Goal: Information Seeking & Learning: Learn about a topic

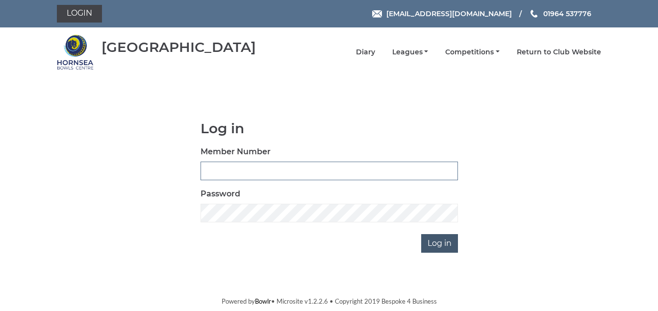
type input "1088"
click at [437, 245] on input "Log in" at bounding box center [439, 243] width 37 height 19
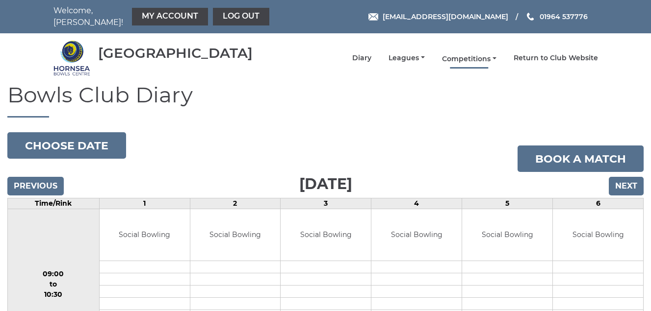
click at [473, 58] on link "Competitions" at bounding box center [469, 58] width 54 height 9
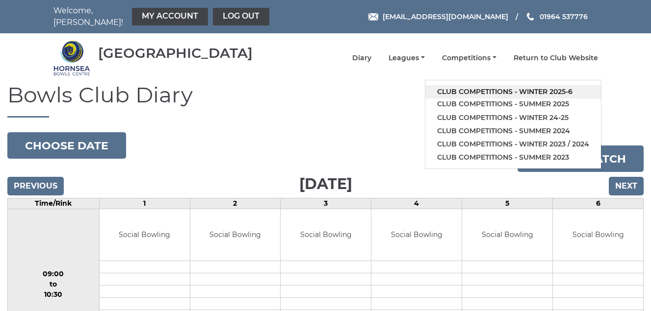
click at [469, 89] on link "Club competitions - Winter 2025-6" at bounding box center [513, 91] width 176 height 13
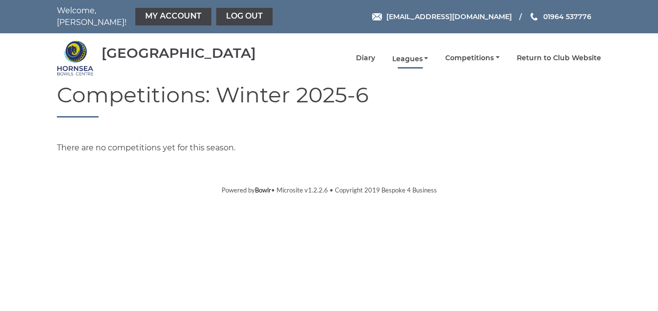
click at [405, 58] on link "Leagues" at bounding box center [410, 58] width 36 height 9
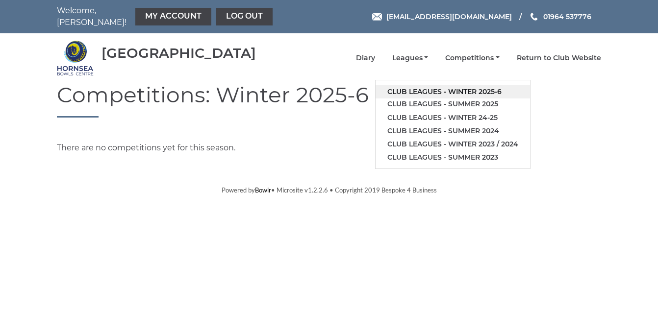
click at [412, 90] on link "Club leagues - Winter 2025-6" at bounding box center [453, 91] width 154 height 13
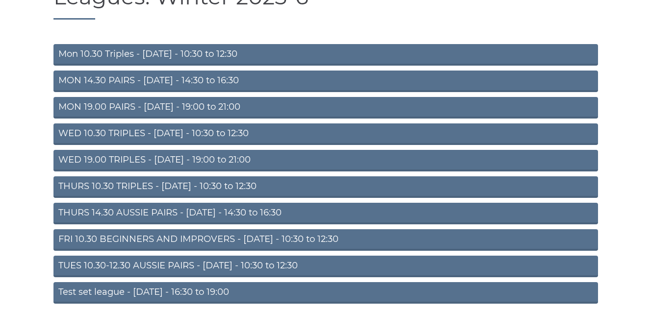
scroll to position [137, 0]
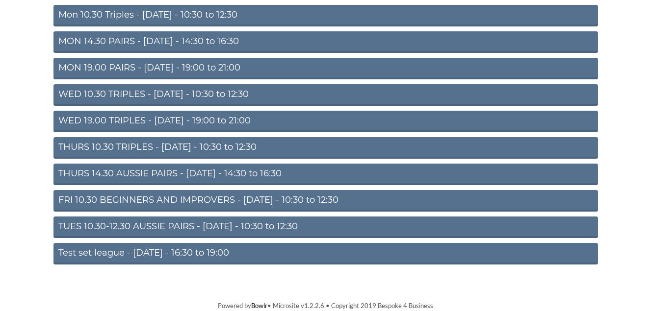
click at [196, 145] on link "THURS 10.30 TRIPLES - [DATE] - 10:30 to 12:30" at bounding box center [325, 148] width 544 height 22
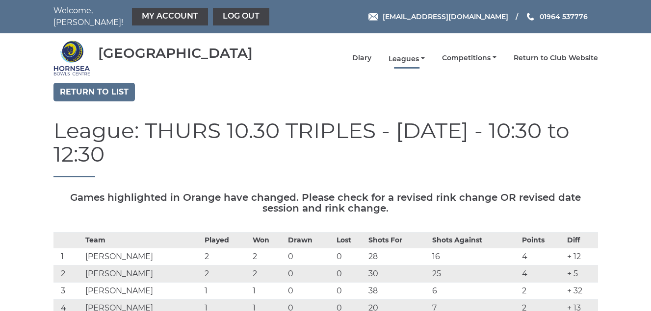
click at [405, 57] on link "Leagues" at bounding box center [406, 58] width 36 height 9
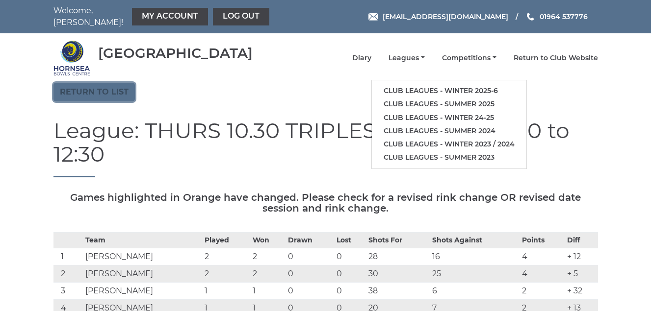
click at [72, 88] on link "Return to list" at bounding box center [93, 92] width 81 height 19
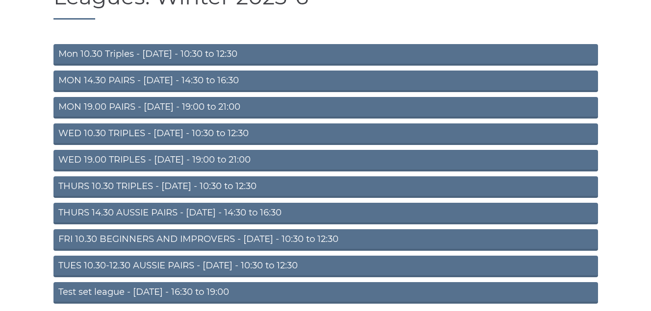
scroll to position [137, 0]
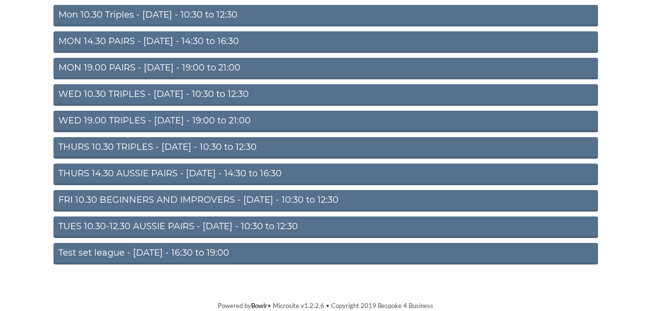
click at [258, 197] on link "FRI 10.30 BEGINNERS AND IMPROVERS - Friday - 10:30 to 12:30" at bounding box center [325, 201] width 544 height 22
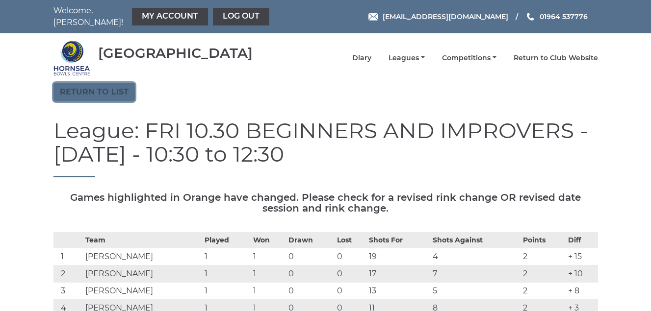
click at [87, 89] on link "Return to list" at bounding box center [93, 92] width 81 height 19
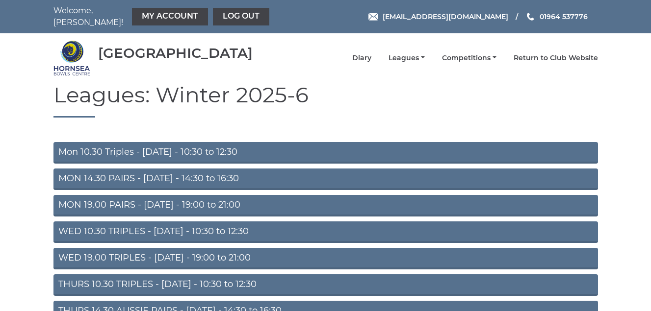
scroll to position [49, 0]
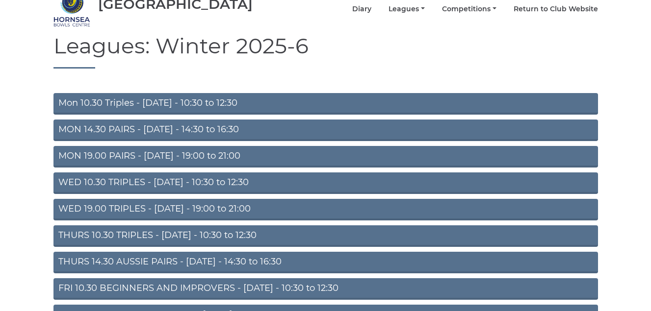
click at [202, 99] on link "Mon 10.30 Triples - [DATE] - 10:30 to 12:30" at bounding box center [325, 104] width 544 height 22
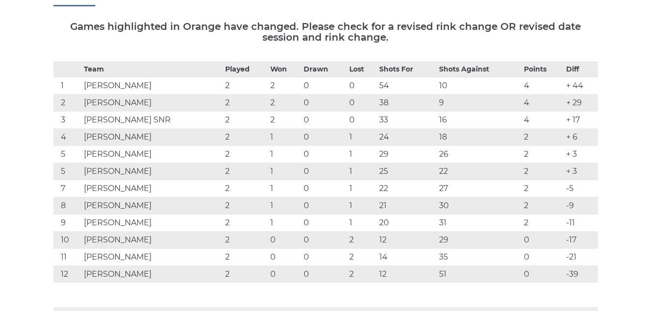
scroll to position [49, 0]
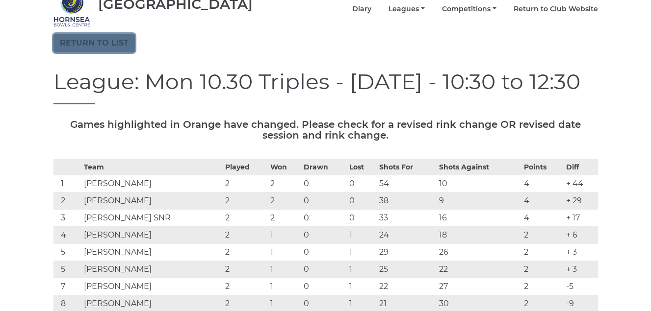
click at [97, 45] on link "Return to list" at bounding box center [93, 43] width 81 height 19
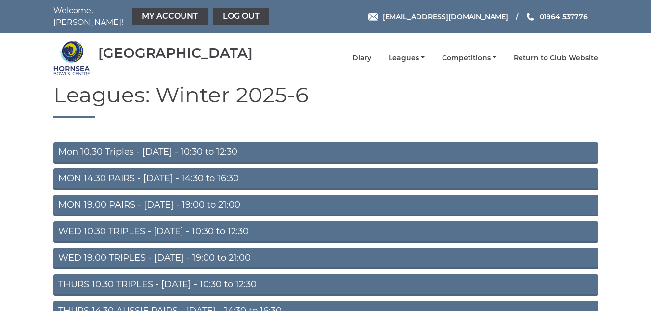
click at [187, 176] on link "MON 14.30 PAIRS - [DATE] - 14:30 to 16:30" at bounding box center [325, 180] width 544 height 22
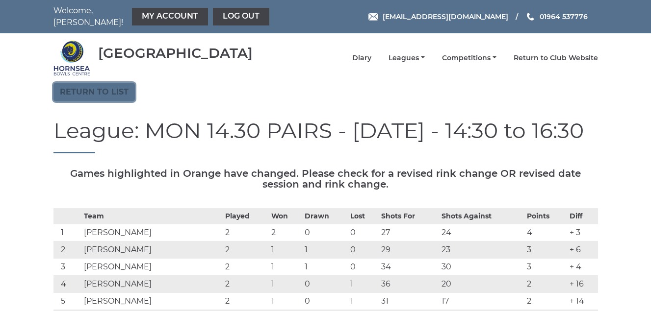
click at [91, 93] on link "Return to list" at bounding box center [93, 92] width 81 height 19
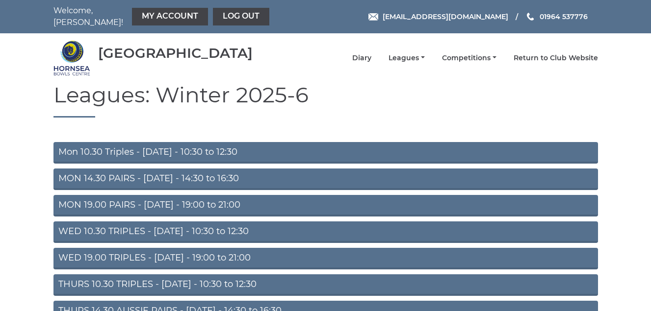
click at [172, 203] on link "MON 19.00 PAIRS - Monday - 19:00 to 21:00" at bounding box center [325, 206] width 544 height 22
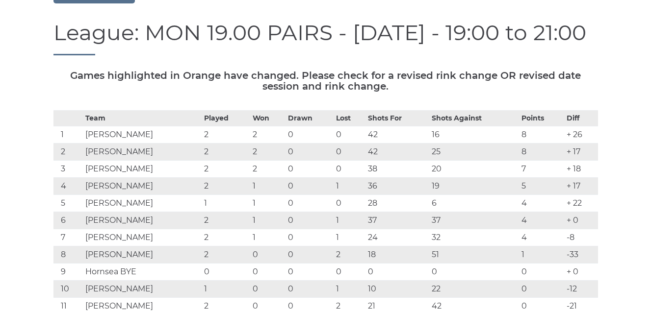
scroll to position [49, 0]
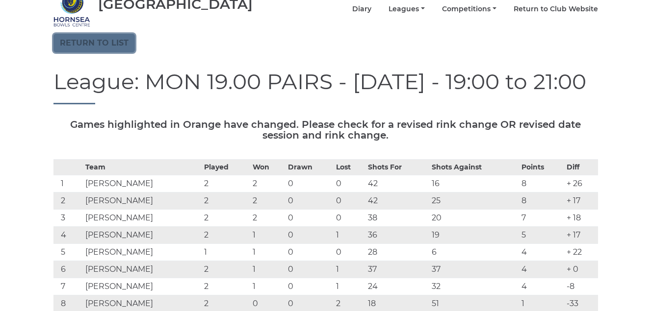
click at [99, 39] on link "Return to list" at bounding box center [93, 43] width 81 height 19
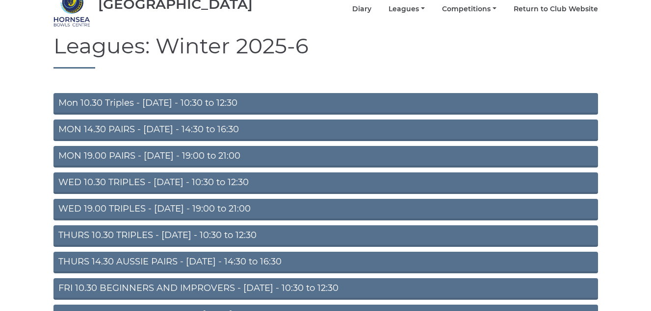
scroll to position [98, 0]
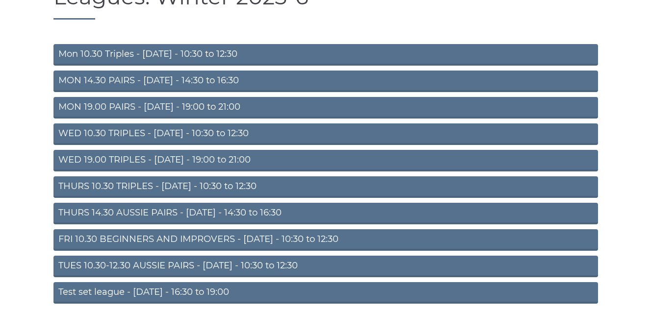
click at [202, 131] on link "WED 10.30 TRIPLES - [DATE] - 10:30 to 12:30" at bounding box center [325, 135] width 544 height 22
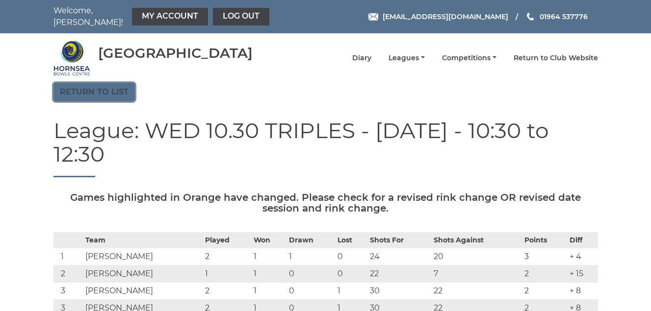
click at [87, 91] on link "Return to list" at bounding box center [93, 92] width 81 height 19
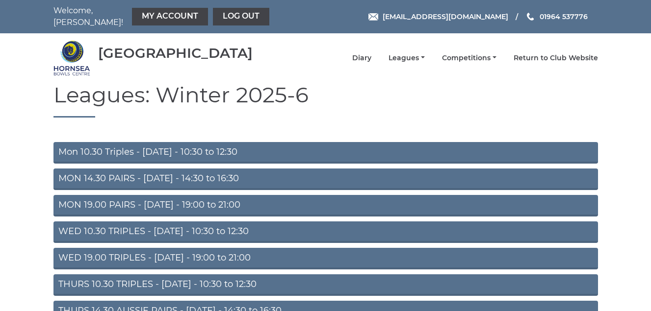
scroll to position [49, 0]
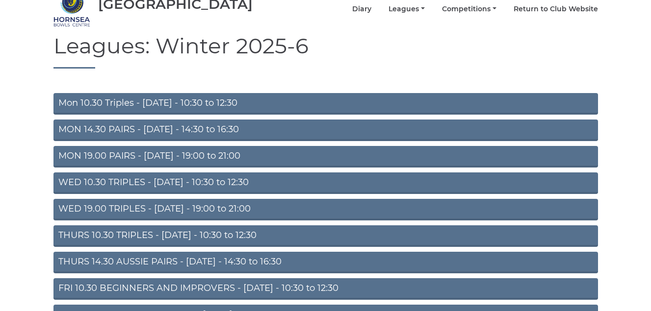
click at [181, 210] on link "WED 19.00 TRIPLES - [DATE] - 19:00 to 21:00" at bounding box center [325, 210] width 544 height 22
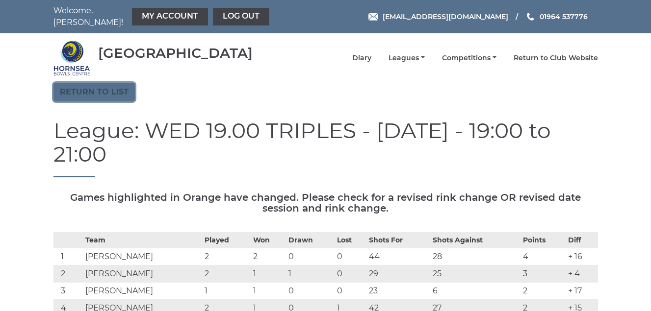
click at [83, 90] on link "Return to list" at bounding box center [93, 92] width 81 height 19
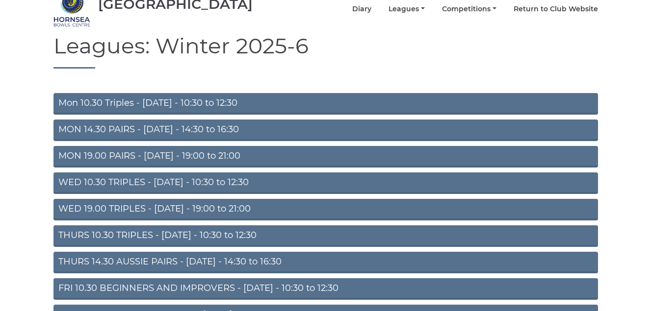
scroll to position [98, 0]
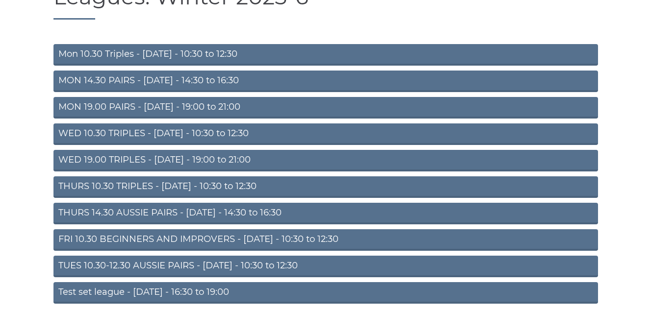
click at [217, 186] on link "THURS 10.30 TRIPLES - [DATE] - 10:30 to 12:30" at bounding box center [325, 188] width 544 height 22
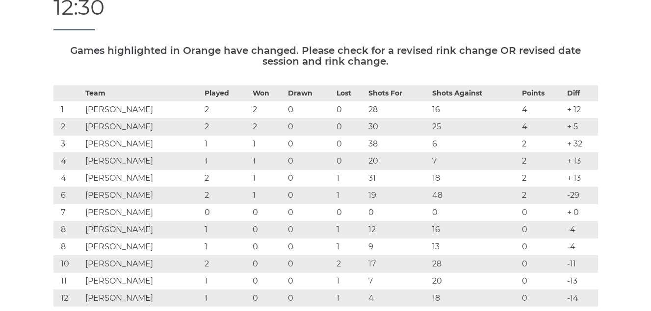
scroll to position [49, 0]
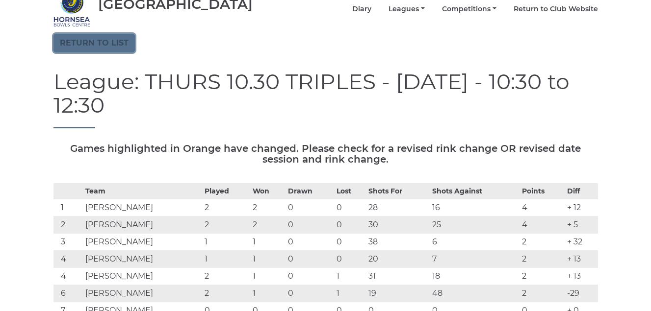
click at [100, 42] on link "Return to list" at bounding box center [93, 43] width 81 height 19
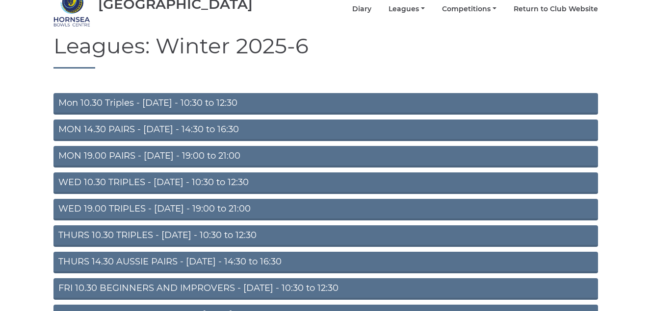
scroll to position [98, 0]
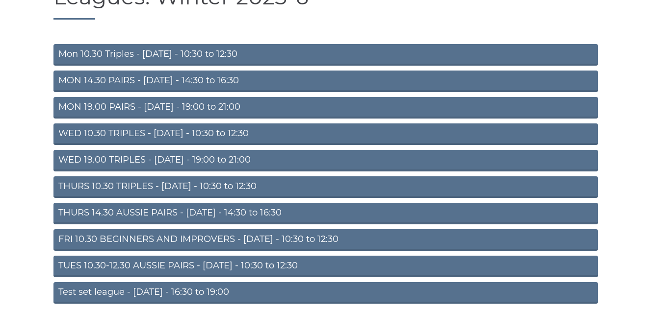
click at [161, 211] on link "THURS 14.30 AUSSIE PAIRS - Thursday - 14:30 to 16:30" at bounding box center [325, 214] width 544 height 22
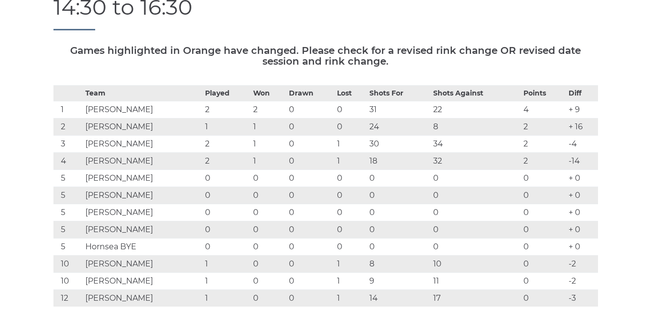
scroll to position [49, 0]
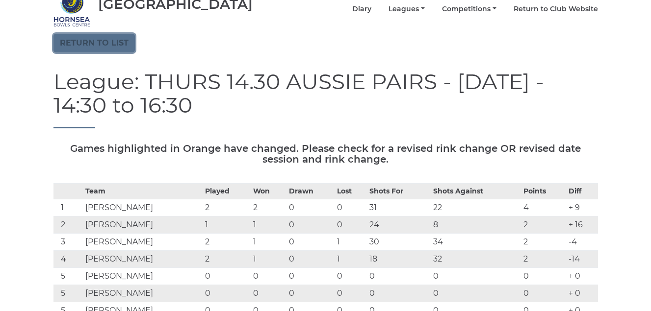
click at [95, 39] on link "Return to list" at bounding box center [93, 43] width 81 height 19
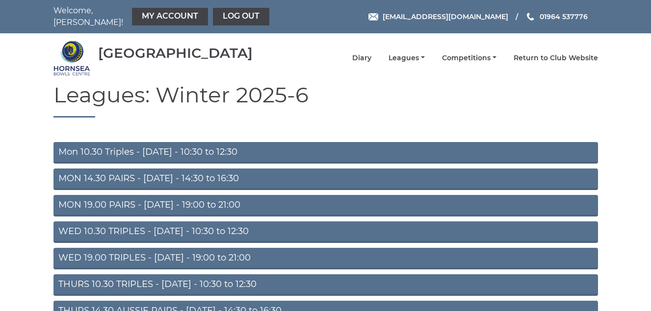
scroll to position [137, 0]
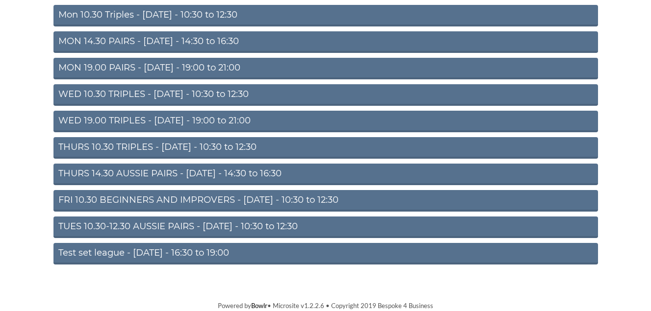
click at [179, 227] on link "TUES 10.30-12.30 AUSSIE PAIRS - [DATE] - 10:30 to 12:30" at bounding box center [325, 228] width 544 height 22
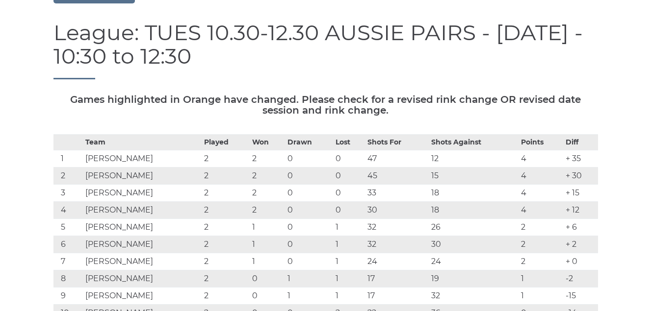
scroll to position [49, 0]
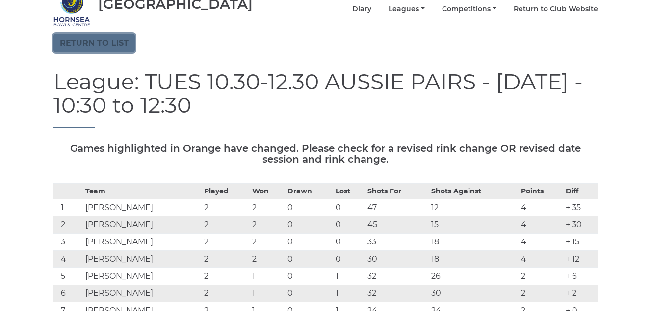
click at [81, 40] on link "Return to list" at bounding box center [93, 43] width 81 height 19
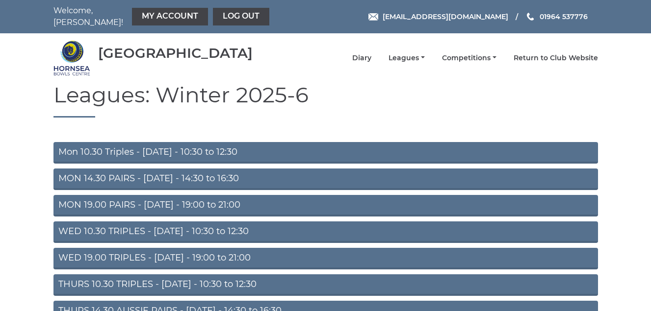
scroll to position [137, 0]
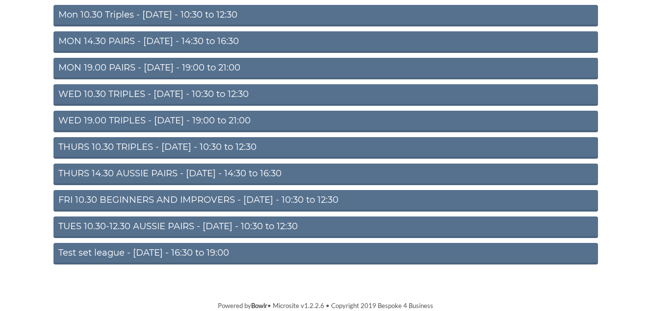
click at [159, 252] on link "Test set league - Monday - 16:30 to 19:00" at bounding box center [325, 254] width 544 height 22
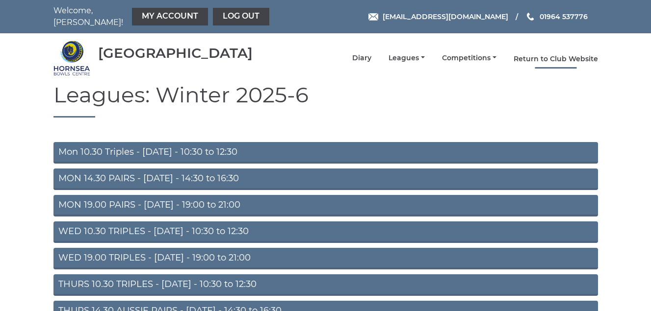
click at [557, 61] on link "Return to Club Website" at bounding box center [555, 58] width 84 height 9
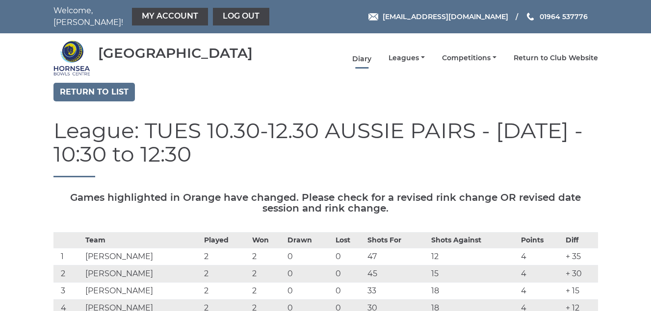
click at [362, 59] on link "Diary" at bounding box center [361, 58] width 19 height 9
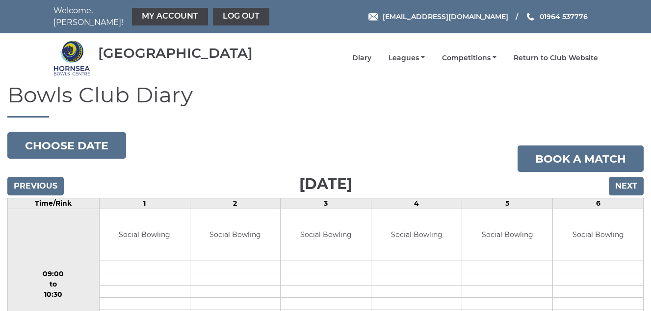
scroll to position [98, 0]
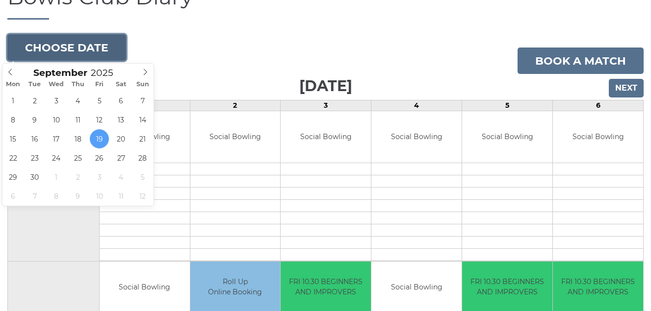
click at [69, 49] on button "Choose date" at bounding box center [66, 47] width 119 height 26
type input "2025-09-23"
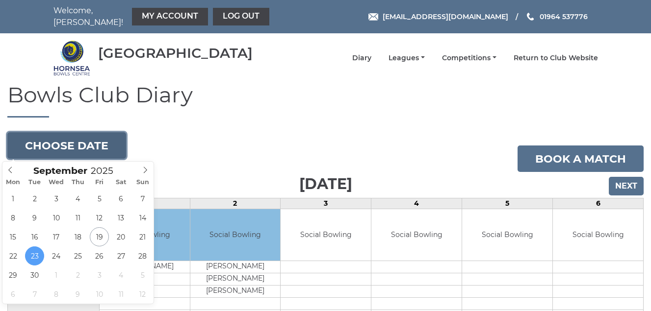
click at [60, 142] on button "Choose date" at bounding box center [66, 145] width 119 height 26
type input "[DATE]"
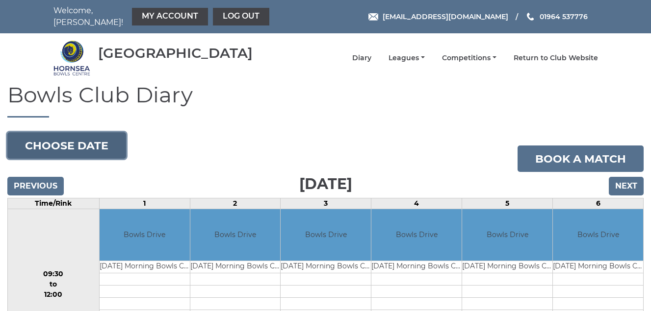
click at [62, 146] on button "Choose date" at bounding box center [66, 145] width 119 height 26
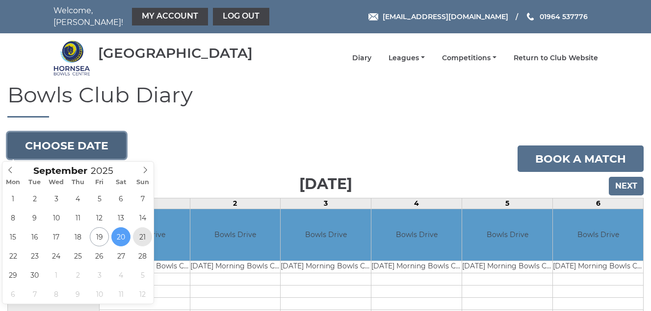
type input "[DATE]"
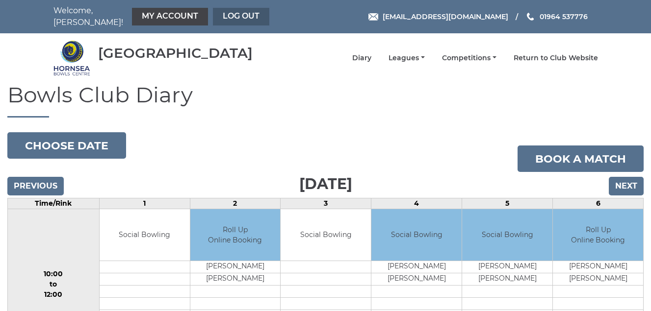
click at [245, 13] on link "Log out" at bounding box center [241, 17] width 56 height 18
